Goal: Navigation & Orientation: Find specific page/section

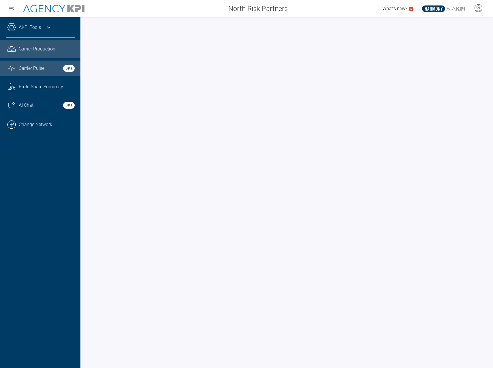
click at [31, 72] on link "Graph Stats Streamline Icon: [URL][DOMAIN_NAME] Carrier Pulse Beta" at bounding box center [40, 69] width 80 height 16
click at [37, 52] on span "Carrier Production" at bounding box center [37, 49] width 37 height 7
click at [43, 69] on span "Carrier Pulse" at bounding box center [32, 68] width 26 height 7
click at [50, 50] on span "Carrier Production" at bounding box center [37, 49] width 37 height 7
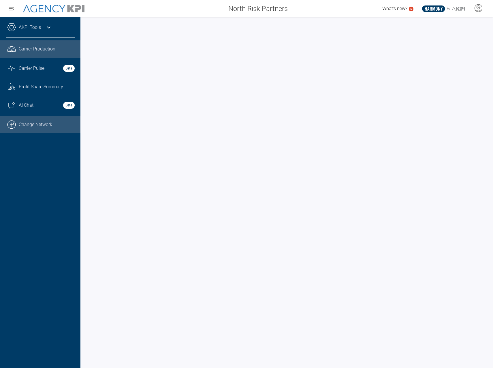
click at [43, 126] on link ".cls-1{fill:none;stroke:#000;stroke-linecap:round;stroke-linejoin:round;stroke-…" at bounding box center [40, 124] width 80 height 17
